Goal: Task Accomplishment & Management: Use online tool/utility

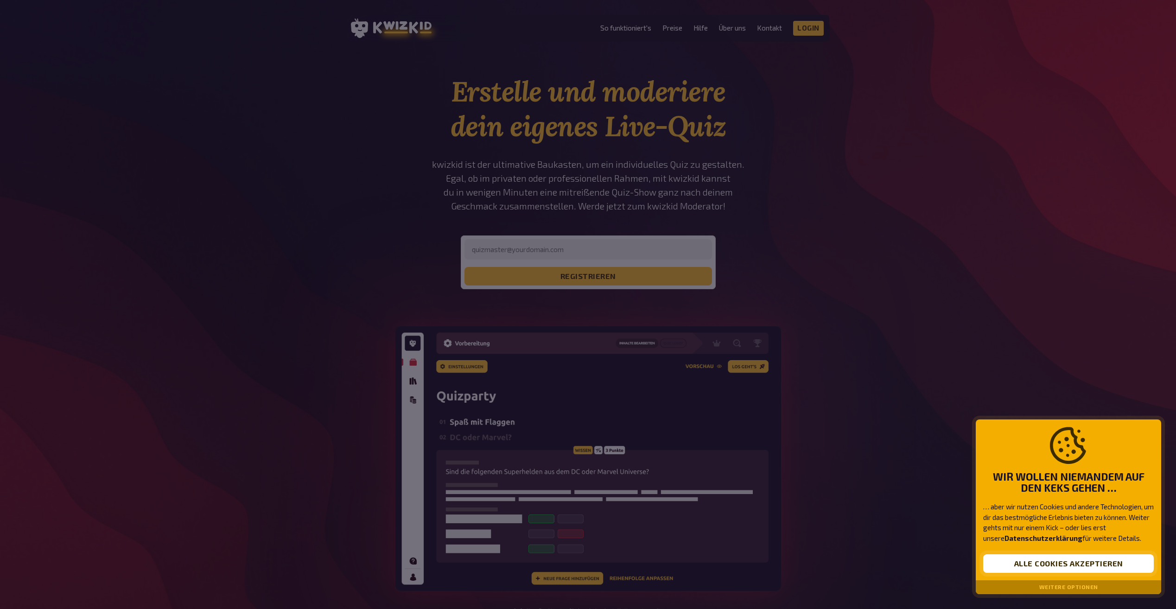
click at [1091, 562] on button "Alle Cookies akzeptieren" at bounding box center [1068, 564] width 171 height 19
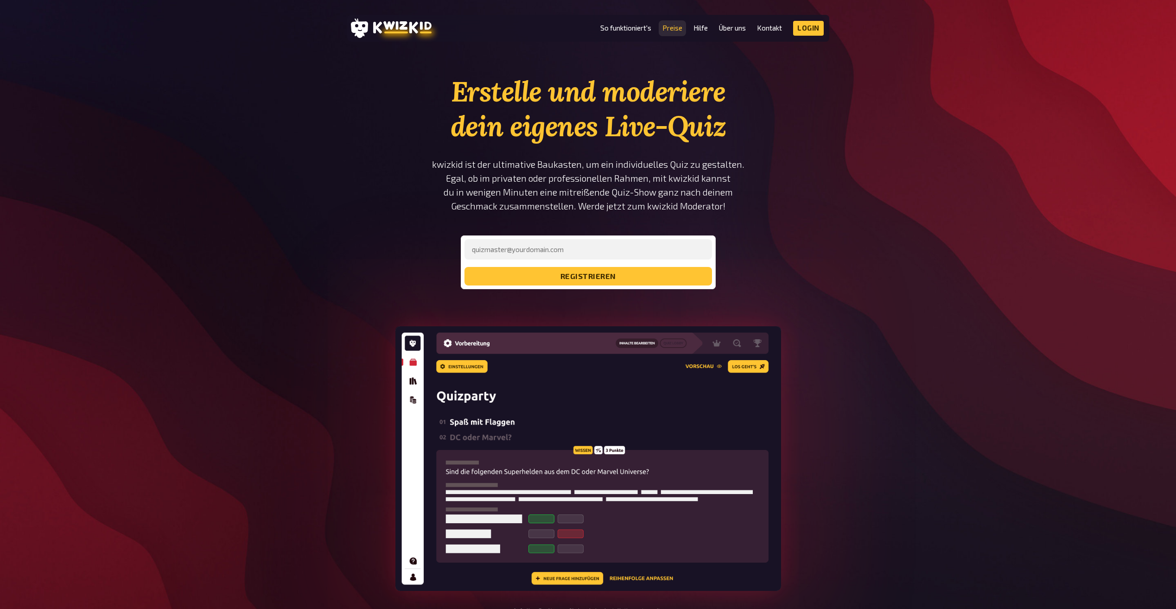
click at [675, 28] on link "Preise" at bounding box center [673, 28] width 20 height 8
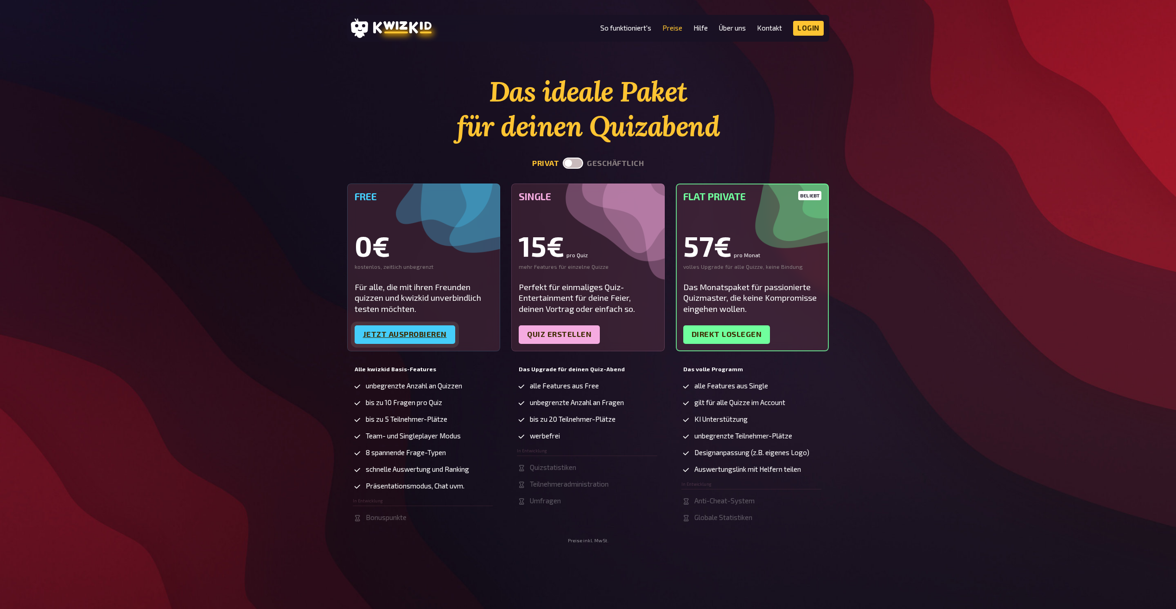
click at [406, 332] on link "Jetzt ausprobieren" at bounding box center [405, 334] width 101 height 19
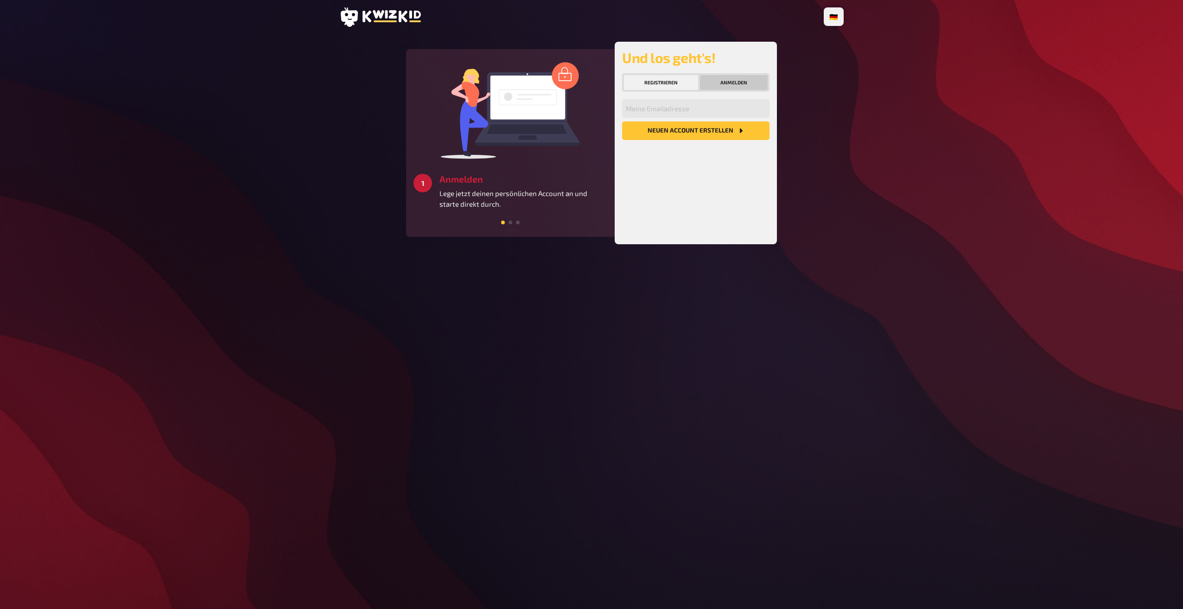
click at [736, 80] on button "Anmelden" at bounding box center [734, 82] width 68 height 15
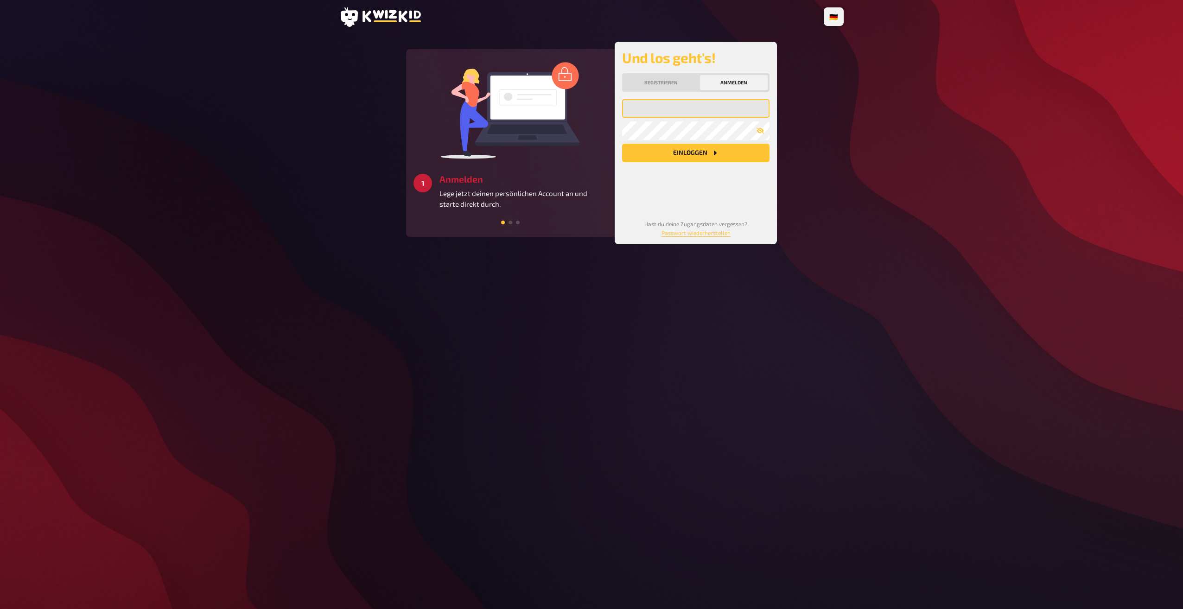
click at [719, 113] on input "email" at bounding box center [695, 108] width 147 height 19
type input "alex.bartschi1999@gmail.com"
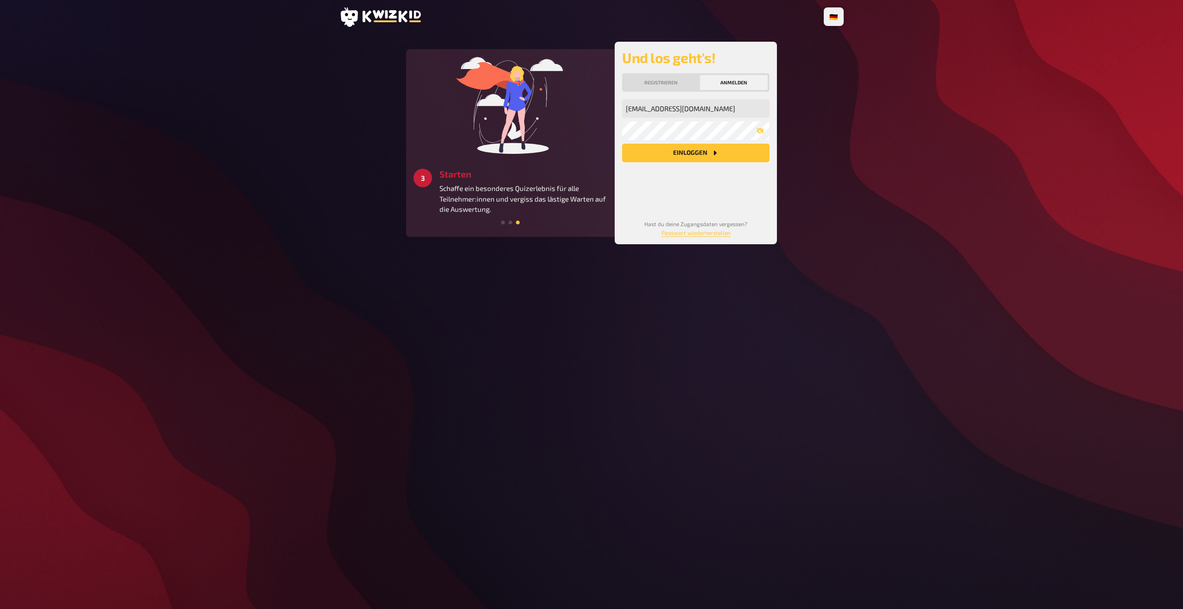
click at [717, 152] on icon "Einloggen" at bounding box center [714, 152] width 7 height 7
click at [666, 82] on button "Registrieren" at bounding box center [661, 82] width 74 height 15
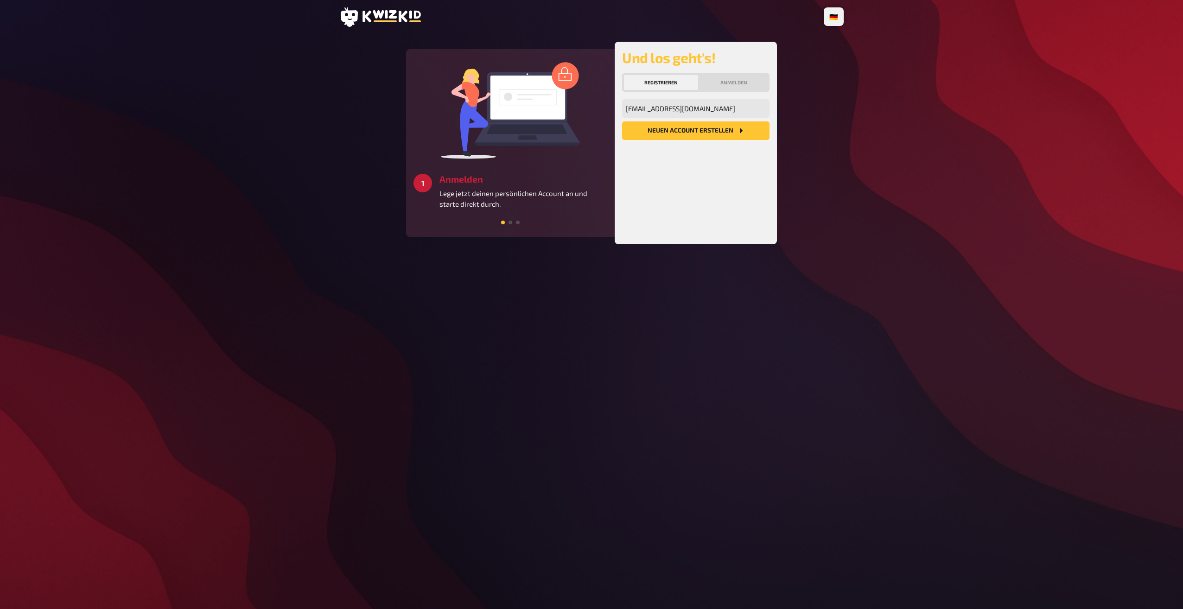
click at [718, 131] on button "Neuen Account Erstellen" at bounding box center [695, 130] width 147 height 19
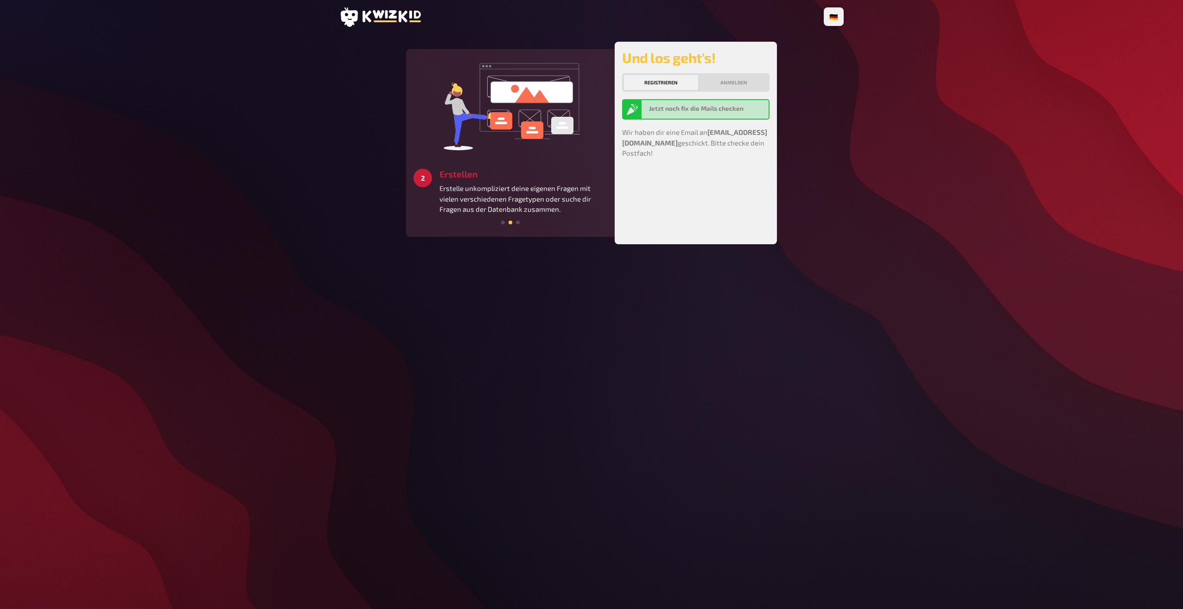
click at [517, 222] on span at bounding box center [518, 223] width 4 height 4
click at [532, 187] on p "Erstelle unkompliziert deine eigenen Fragen mit vielen verschiedenen Fragetypen…" at bounding box center [524, 199] width 168 height 32
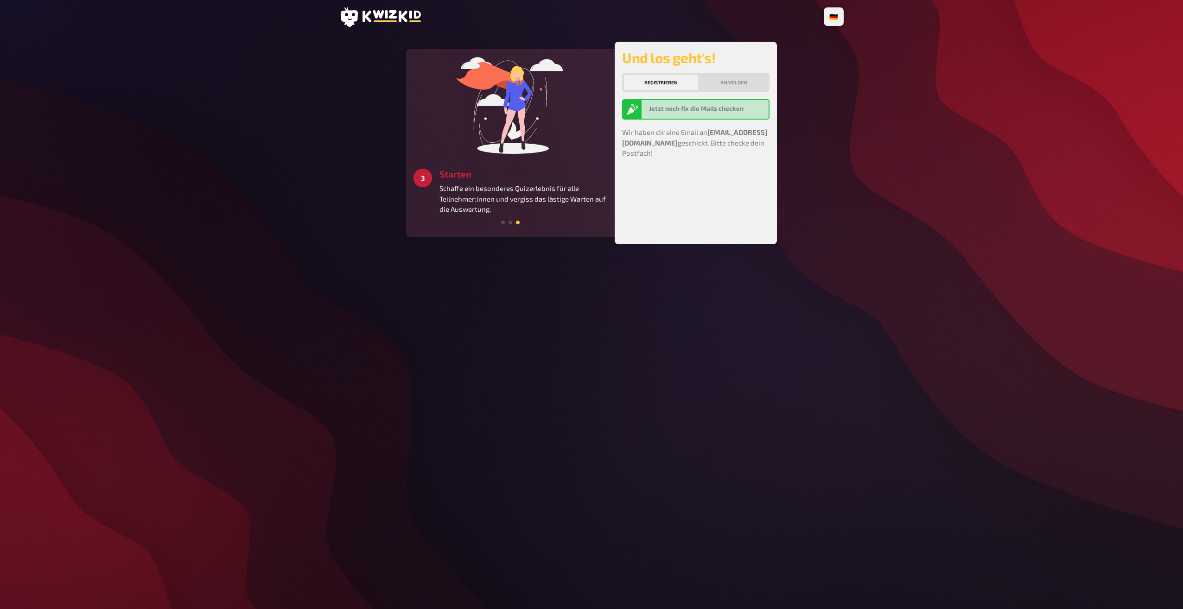
click at [678, 82] on button "Registrieren" at bounding box center [661, 82] width 74 height 15
click at [768, 77] on div "Und los geht's! Registrieren Anmelden Jetzt noch fix die Mails checken Wir habe…" at bounding box center [696, 143] width 162 height 203
click at [746, 85] on button "Anmelden" at bounding box center [734, 82] width 68 height 15
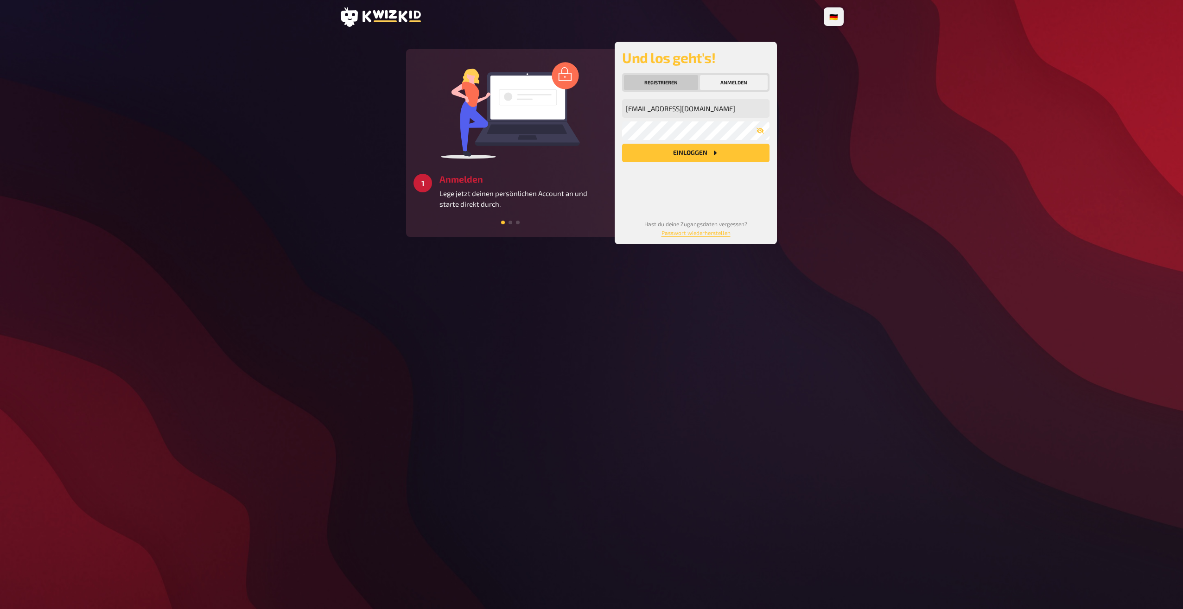
click at [680, 83] on button "Registrieren" at bounding box center [661, 82] width 74 height 15
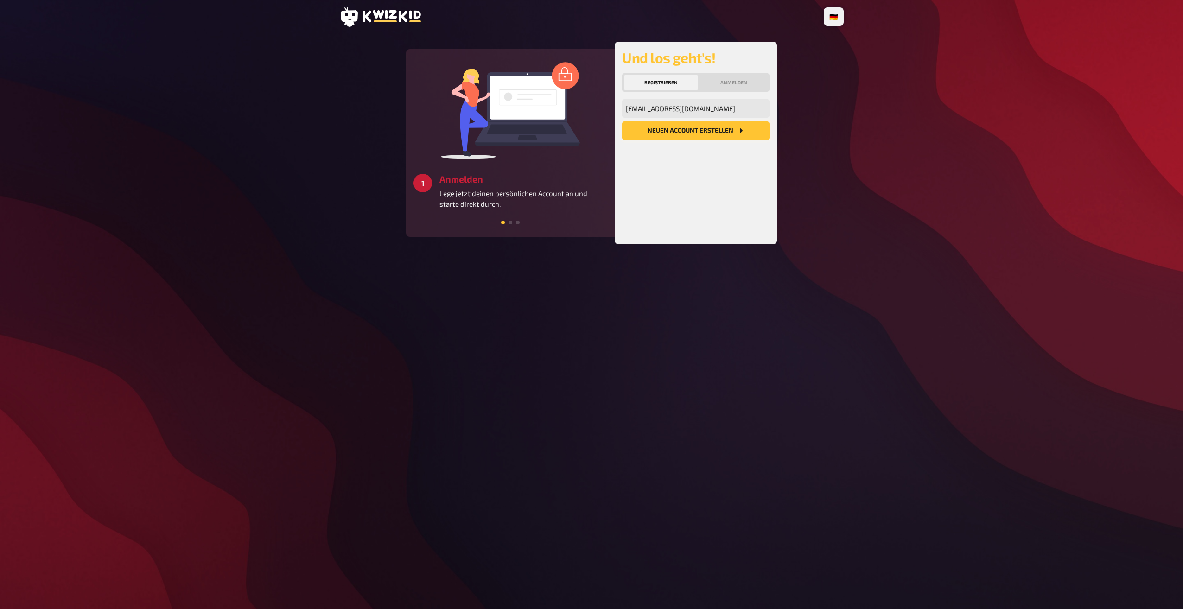
click at [709, 134] on button "Neuen Account Erstellen" at bounding box center [695, 130] width 147 height 19
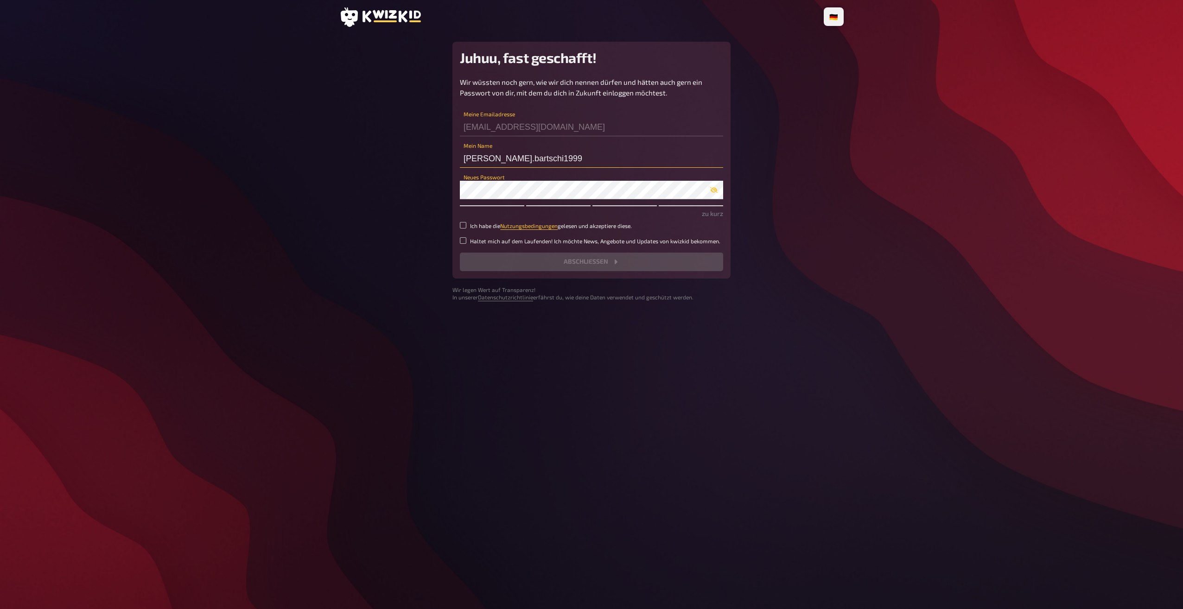
click at [579, 165] on input "alex.bartschi1999" at bounding box center [591, 158] width 263 height 19
type input "a"
type input "DarkTem"
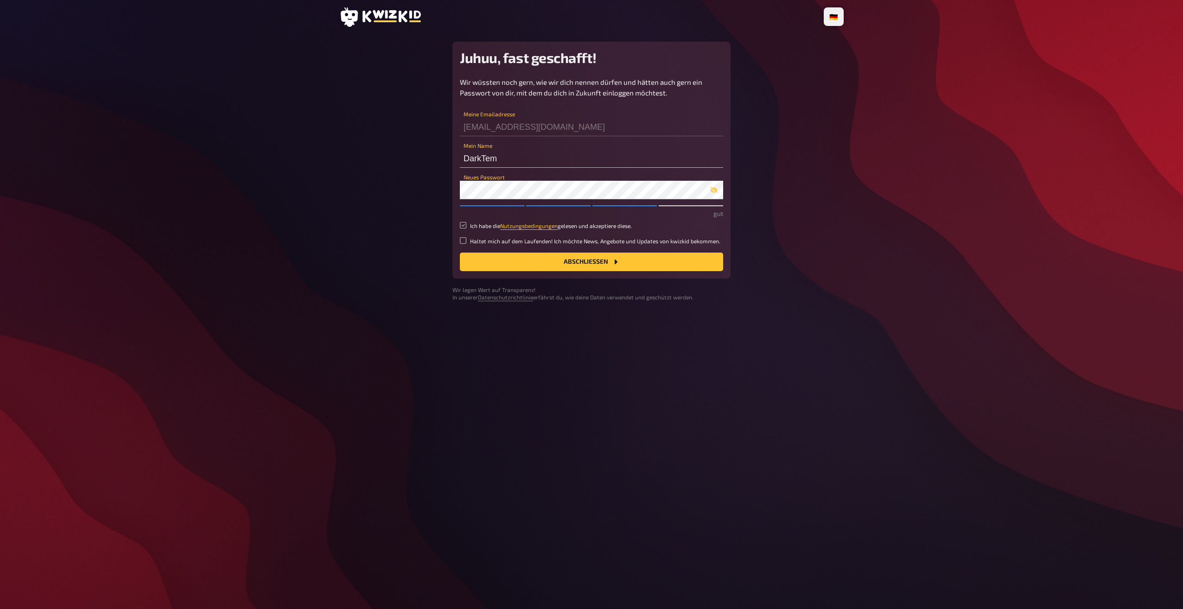
click at [462, 225] on input "Ich habe die Nutzungsbedingungen gelesen und akzeptiere diese." at bounding box center [463, 225] width 6 height 6
checkbox input "true"
click at [602, 262] on button "Abschließen" at bounding box center [591, 262] width 263 height 19
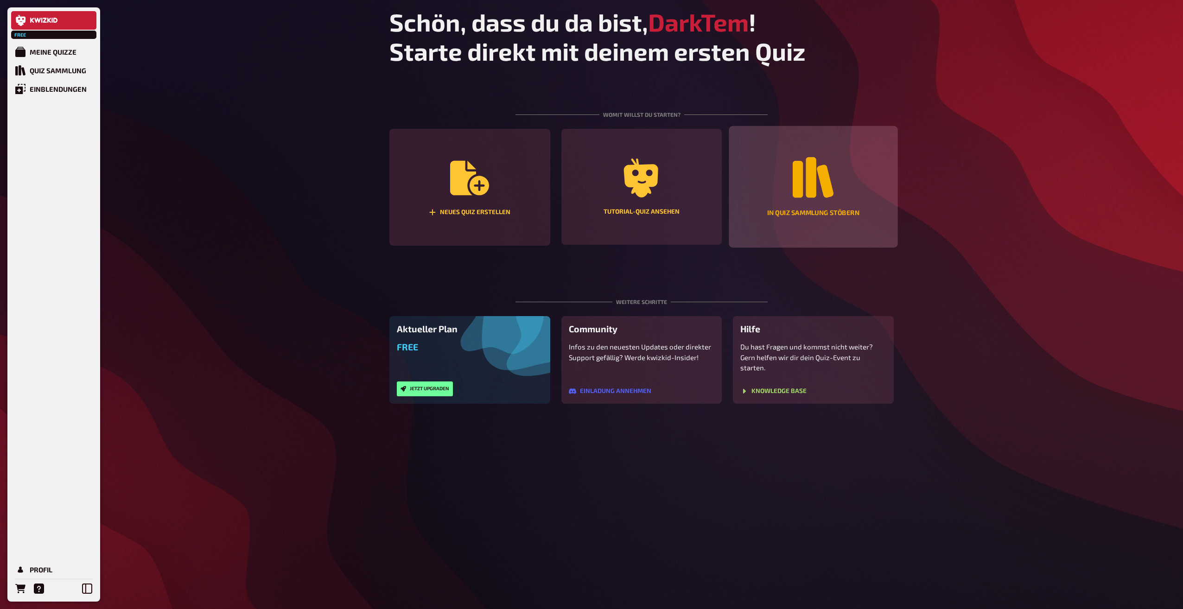
click at [824, 208] on div "In Quiz Sammlung stöbern" at bounding box center [813, 186] width 169 height 121
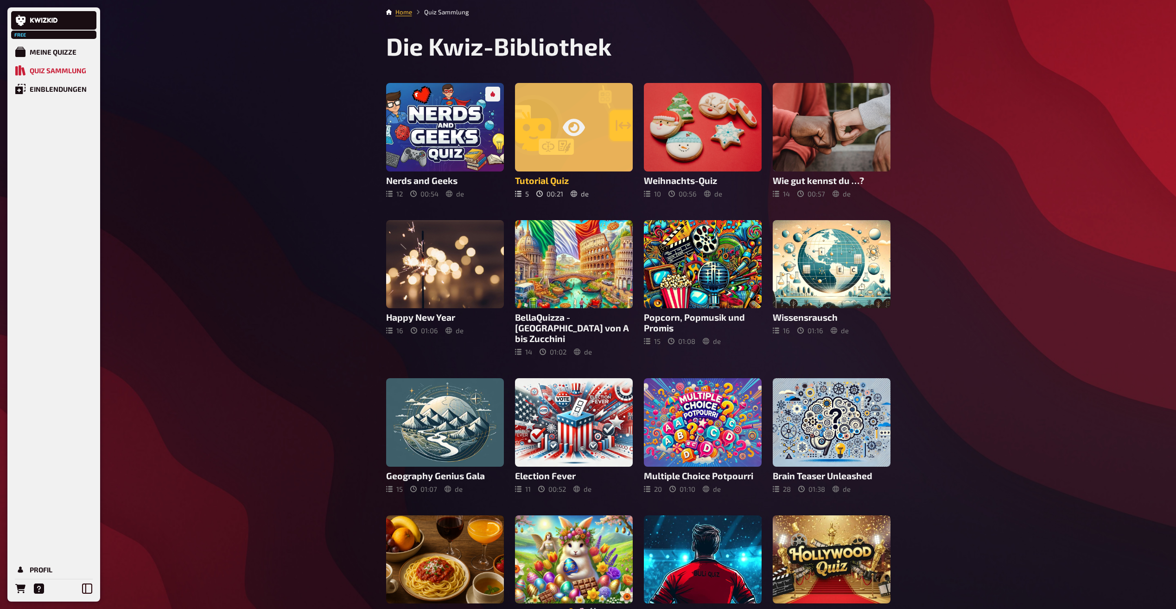
click at [574, 118] on icon at bounding box center [574, 127] width 22 height 22
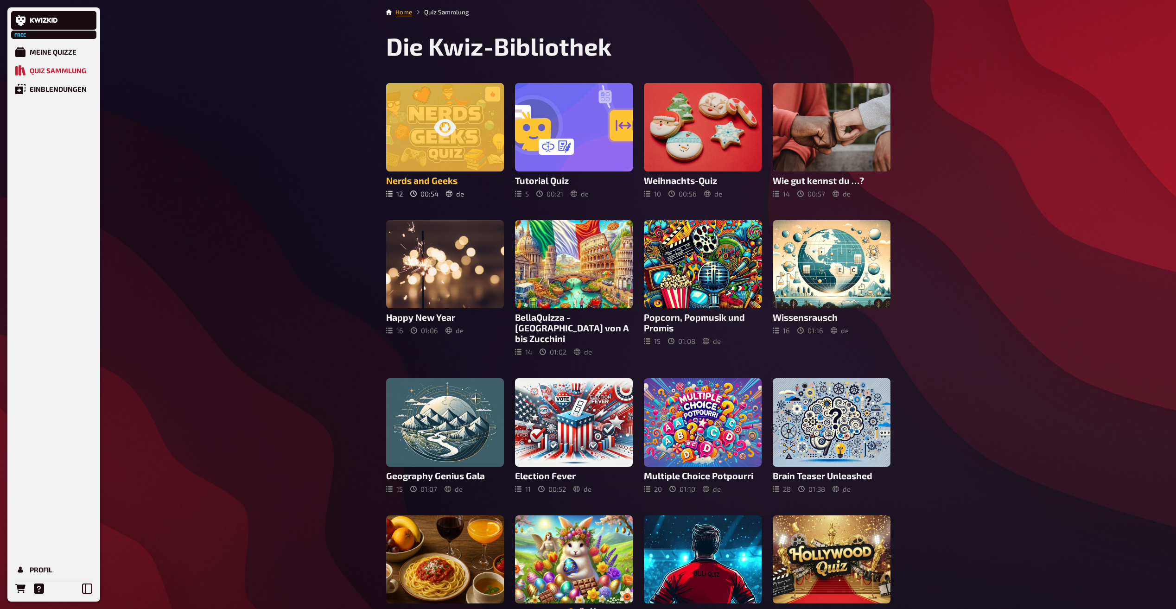
click at [421, 151] on div at bounding box center [445, 127] width 118 height 89
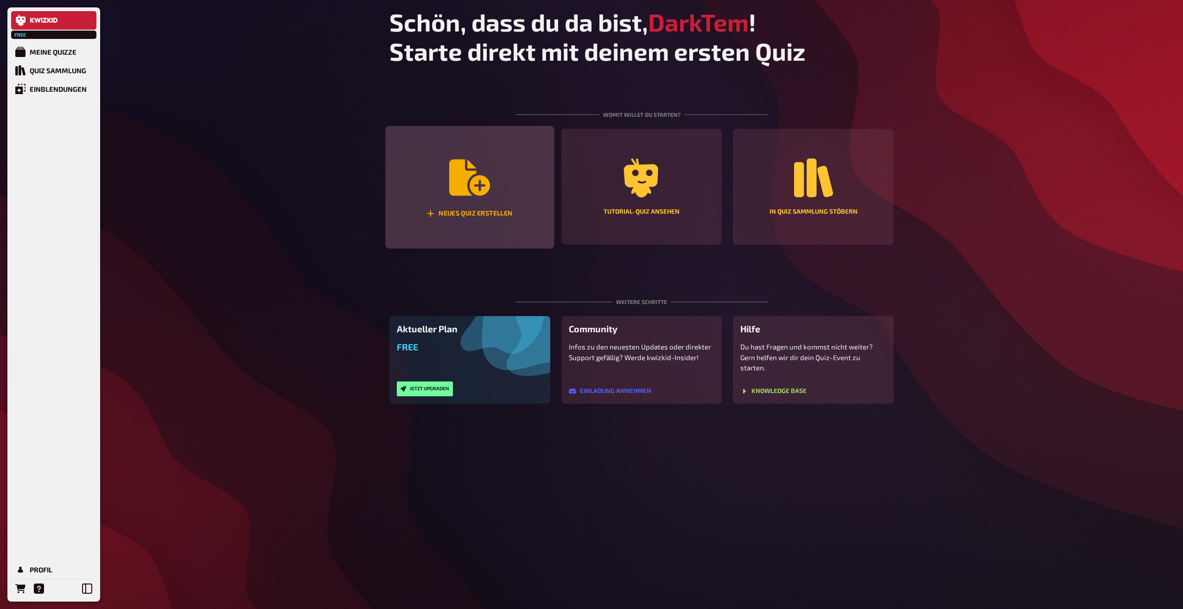
click at [465, 198] on icon "Neues Quiz erstellen" at bounding box center [469, 177] width 41 height 41
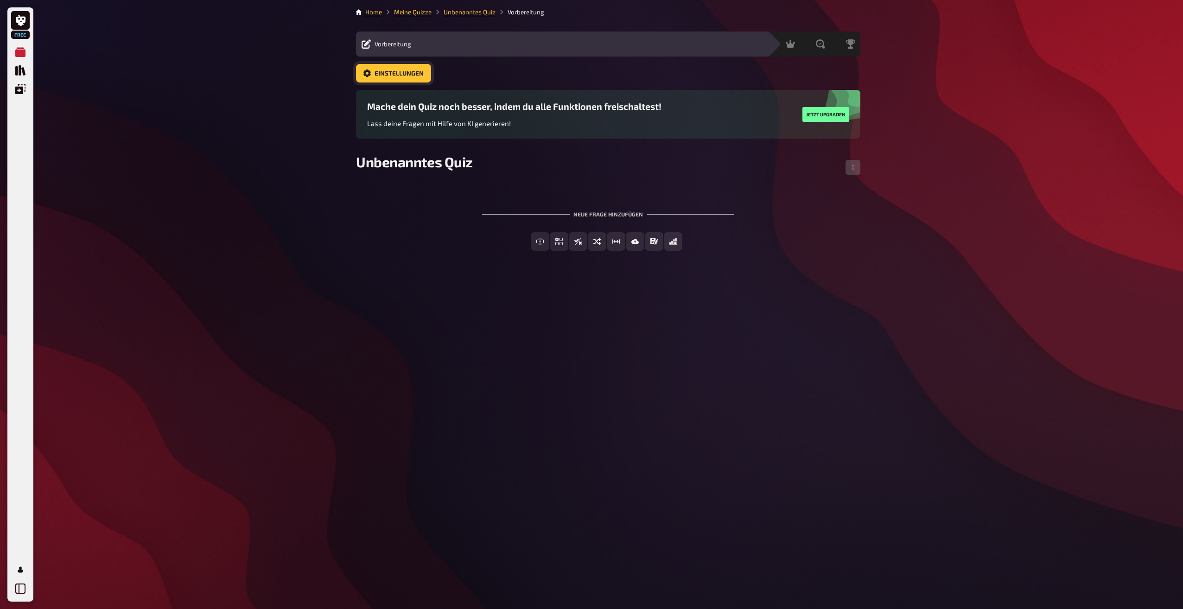
click at [413, 76] on span "Einstellungen" at bounding box center [399, 73] width 49 height 6
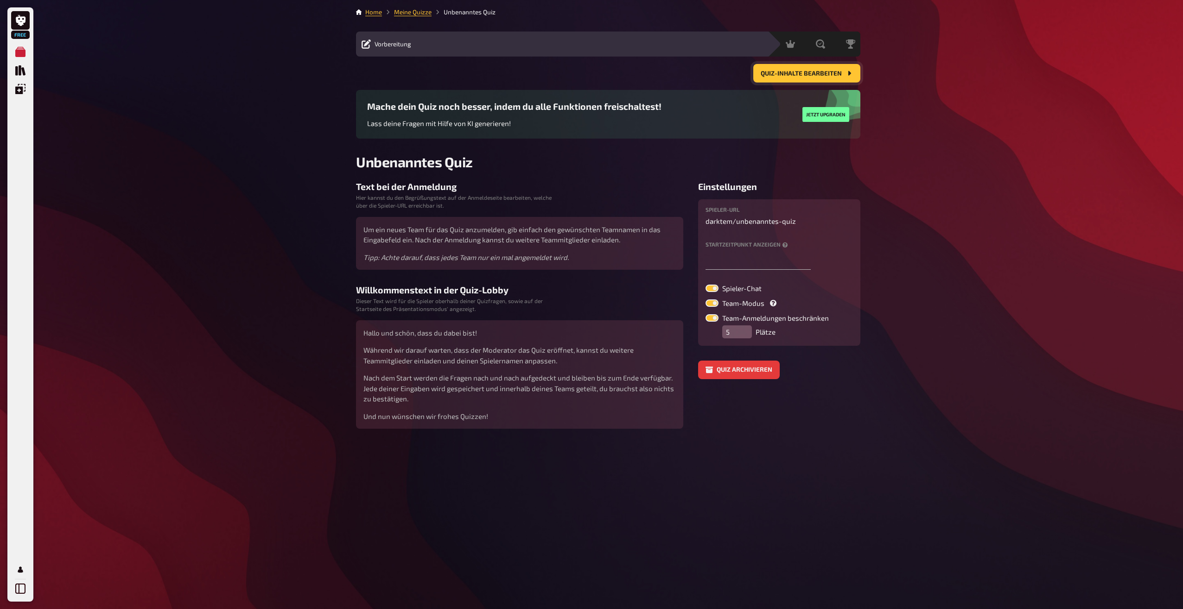
click at [846, 74] on icon "Quiz-Inhalte bearbeiten" at bounding box center [849, 73] width 7 height 7
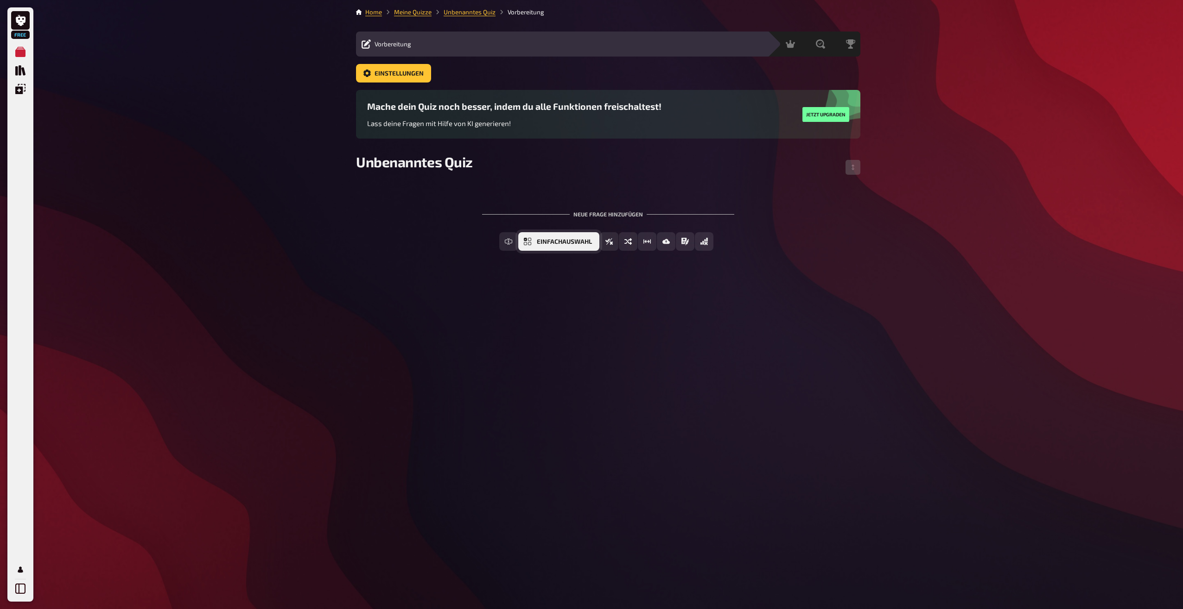
click at [561, 242] on span "Einfachauswahl" at bounding box center [564, 242] width 55 height 6
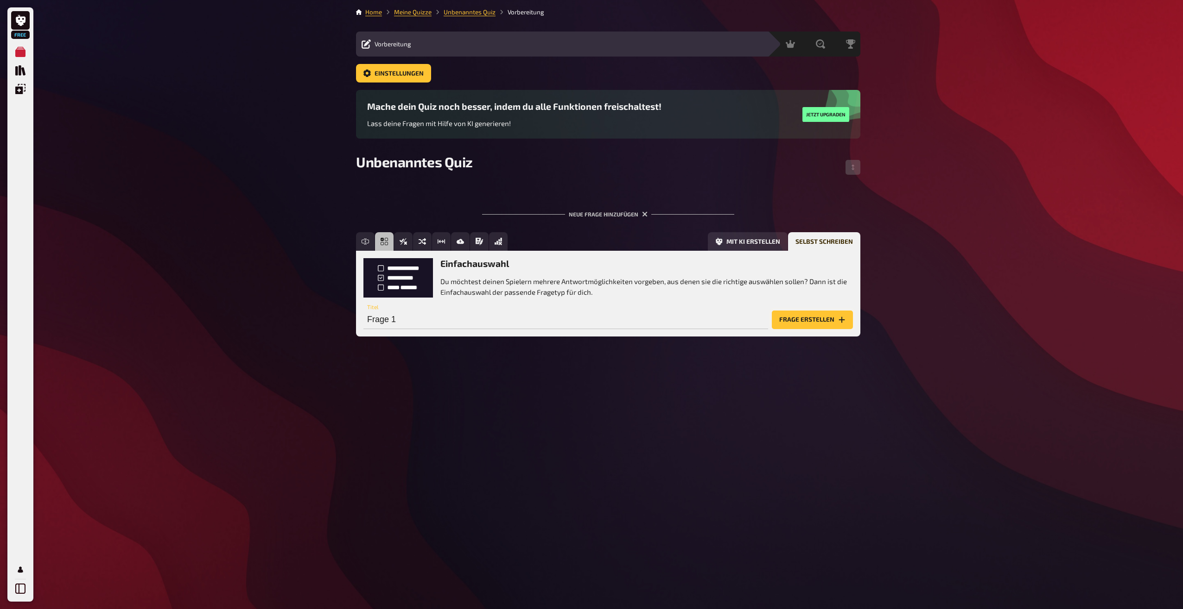
click at [811, 319] on button "Frage erstellen" at bounding box center [812, 320] width 81 height 19
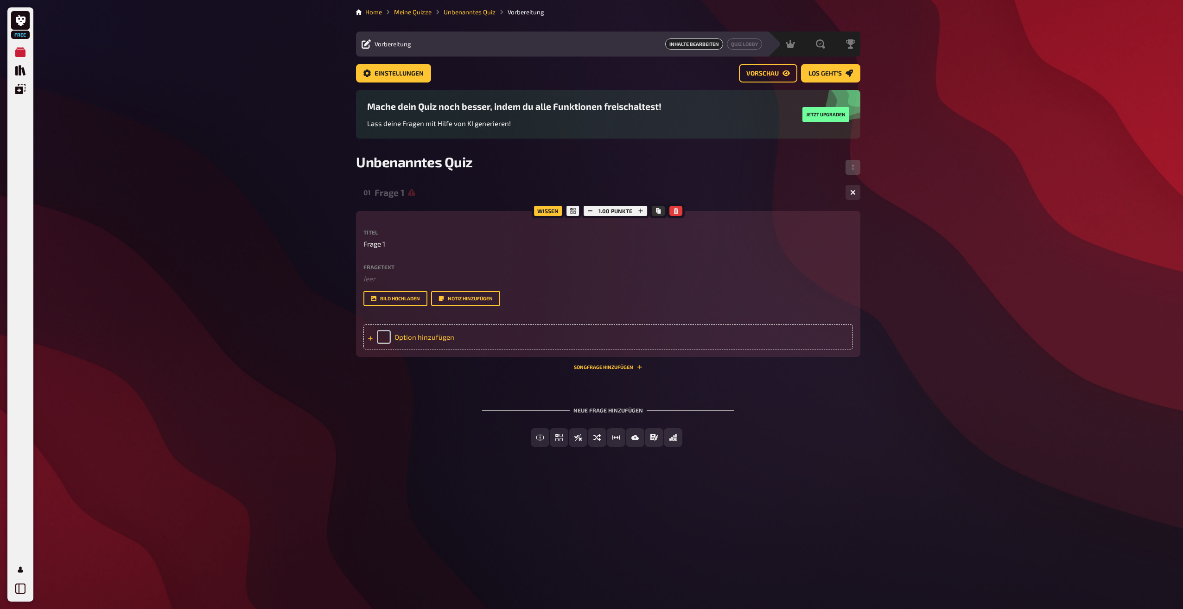
click at [396, 338] on div "Option hinzufügen" at bounding box center [609, 337] width 490 height 25
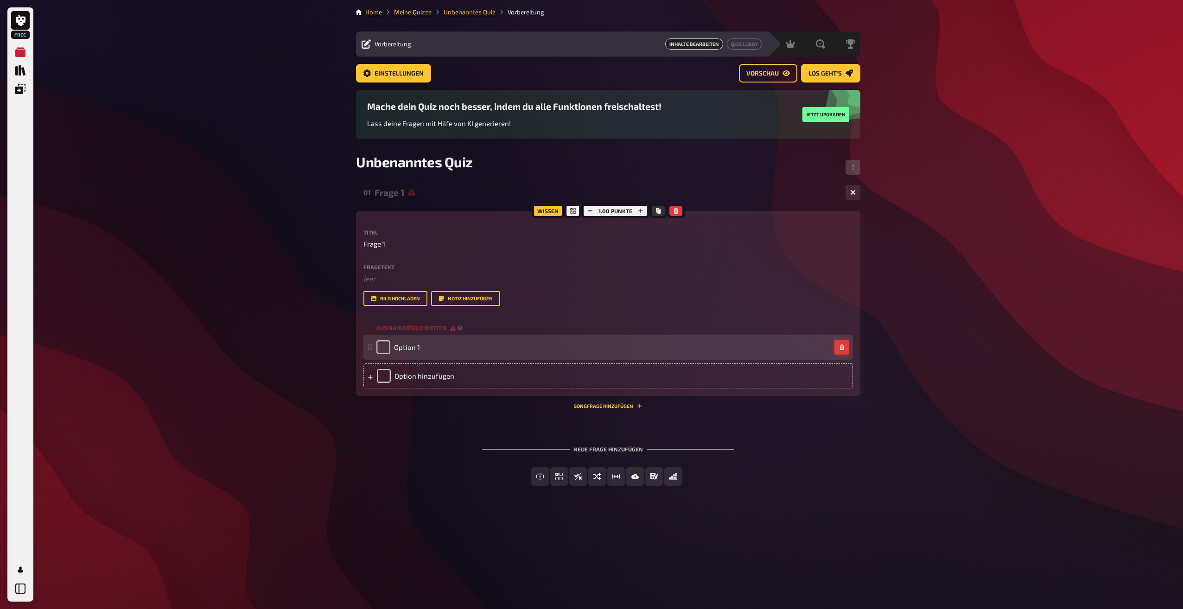
click at [840, 348] on icon "button" at bounding box center [842, 347] width 6 height 6
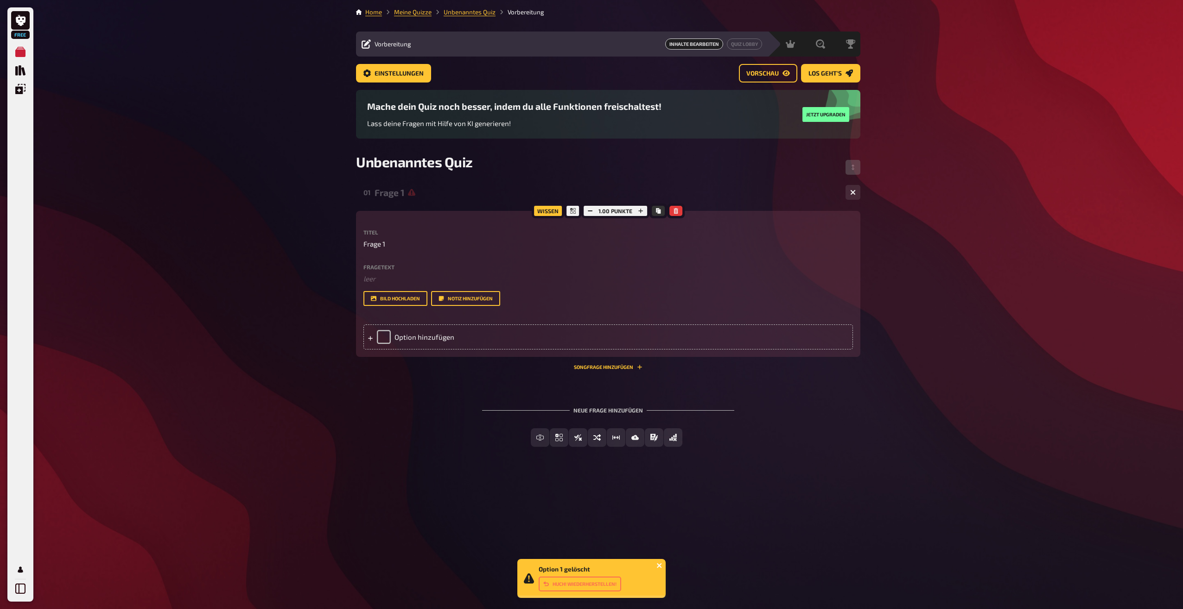
drag, startPoint x: 657, startPoint y: 566, endPoint x: 656, endPoint y: 536, distance: 30.1
click at [657, 565] on icon "close" at bounding box center [660, 565] width 6 height 7
